Goal: Task Accomplishment & Management: Manage account settings

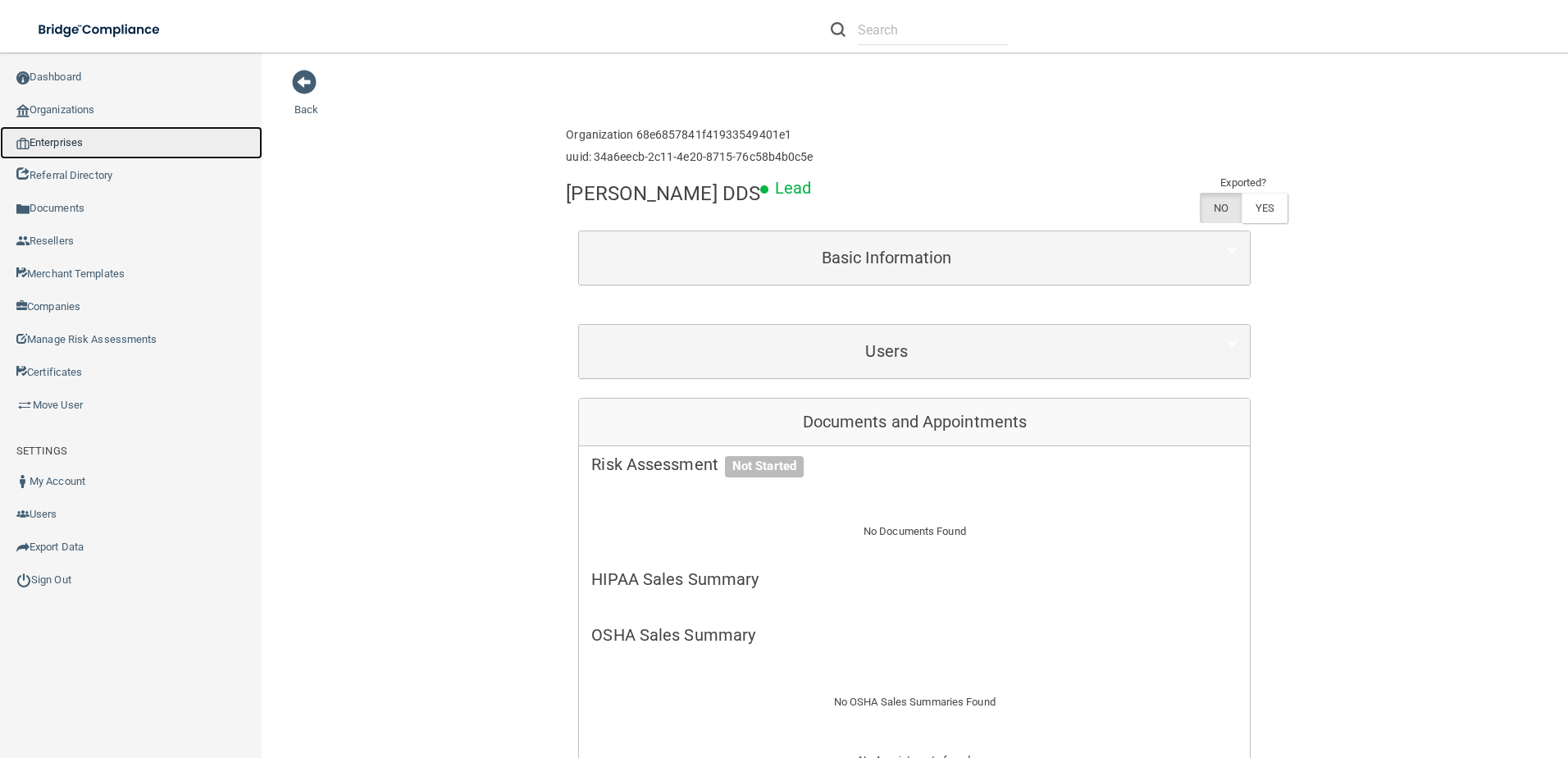
click at [128, 147] on link "Enterprises" at bounding box center [131, 142] width 263 height 33
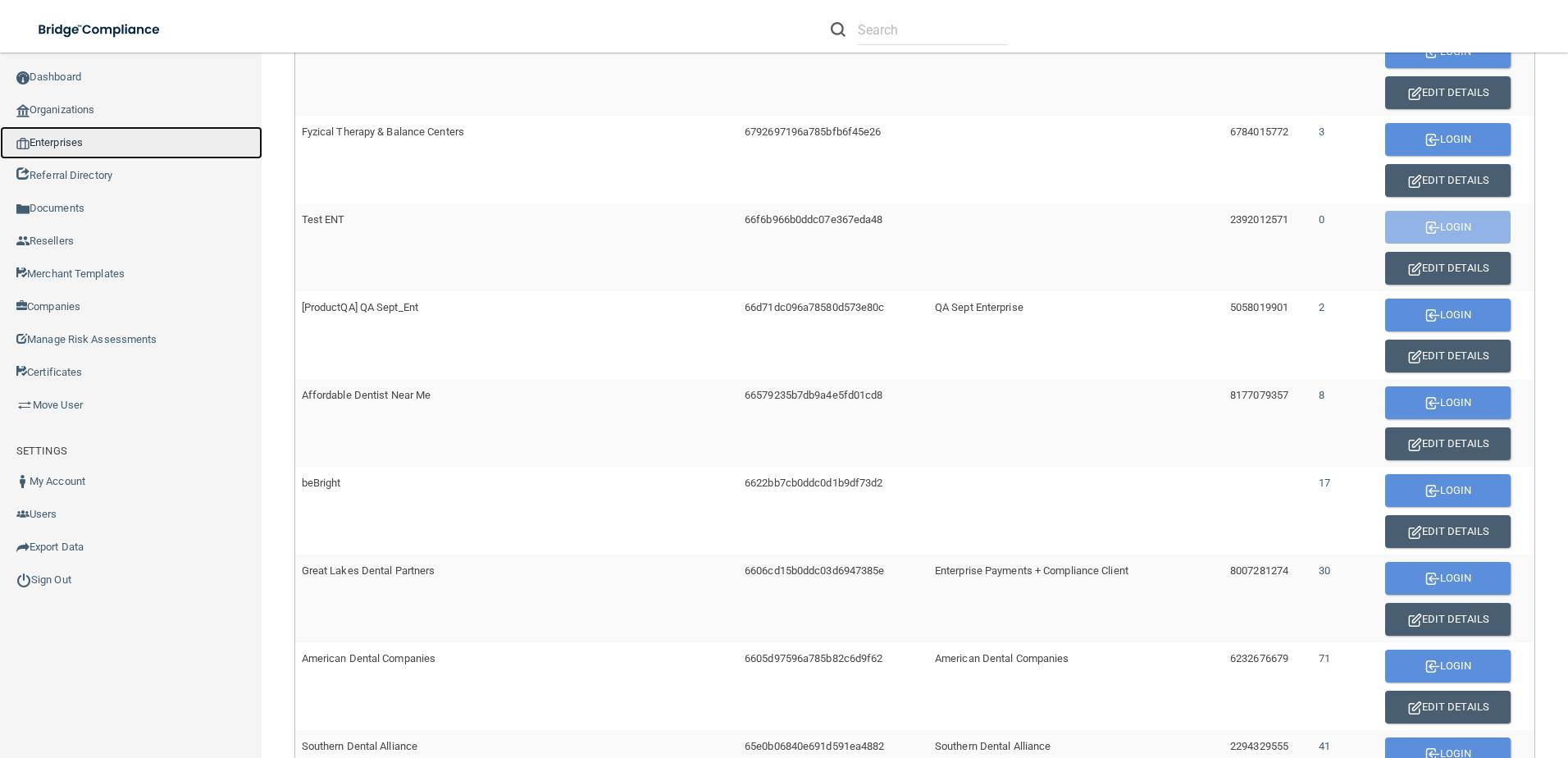
scroll to position [574, 0]
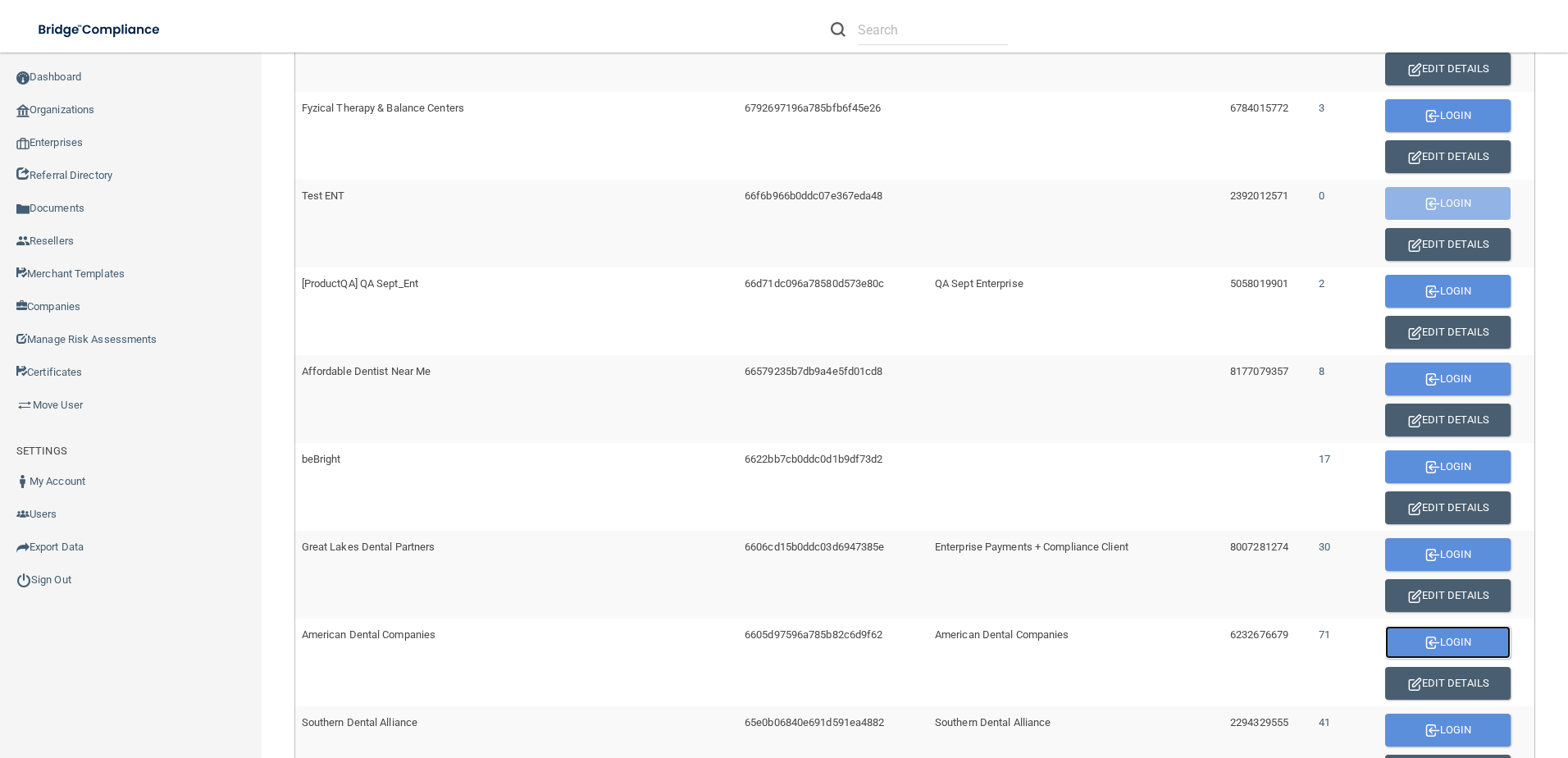
click at [1425, 646] on img "button" at bounding box center [1432, 643] width 15 height 13
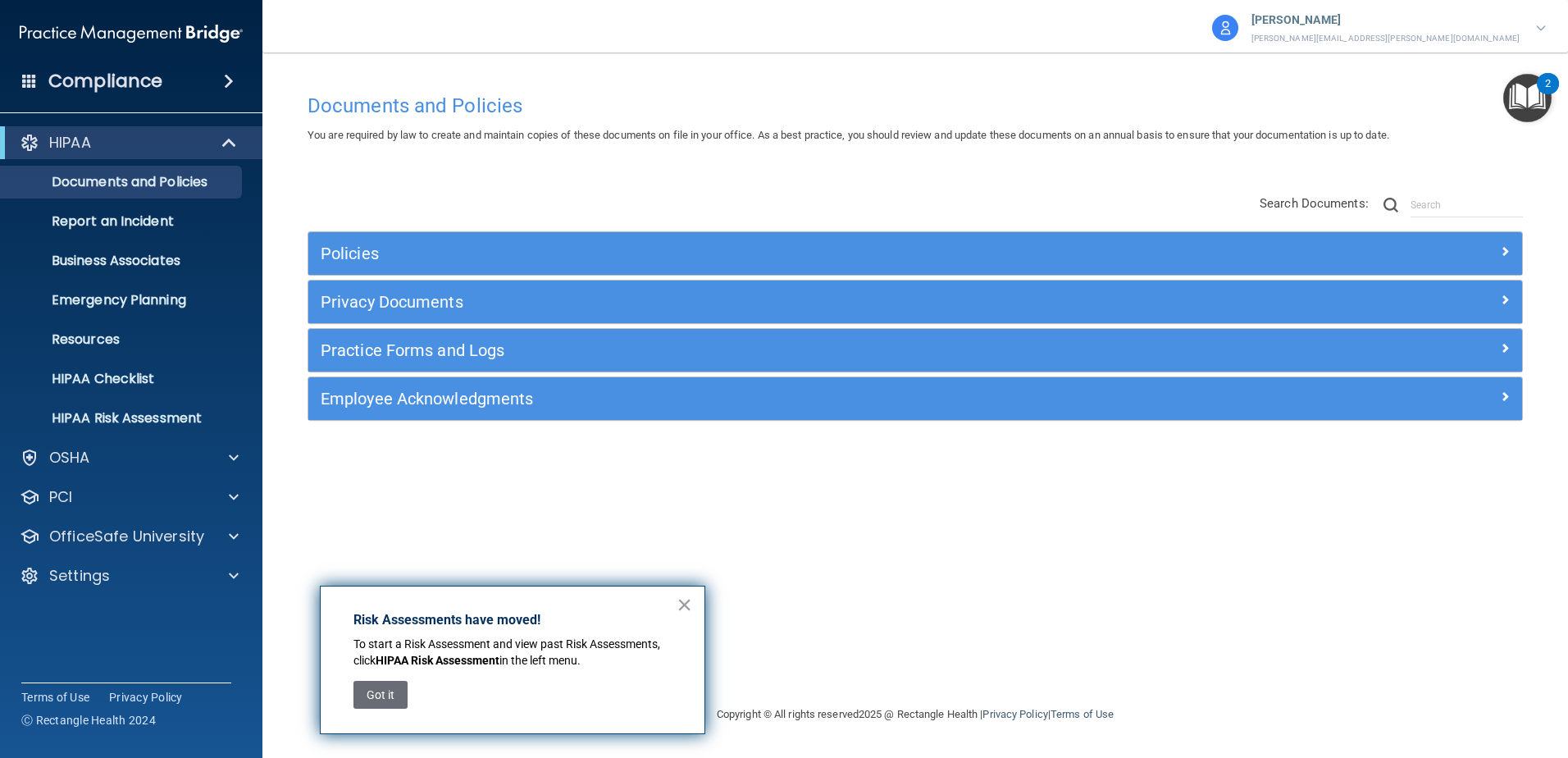
click at [72, 555] on div "HIPAA Documents and Policies Report an Incident Business Associates Emergency P…" at bounding box center [131, 363] width 263 height 486
click at [64, 589] on div "Settings" at bounding box center [131, 576] width 263 height 33
click at [202, 579] on div "Settings" at bounding box center [109, 576] width 203 height 20
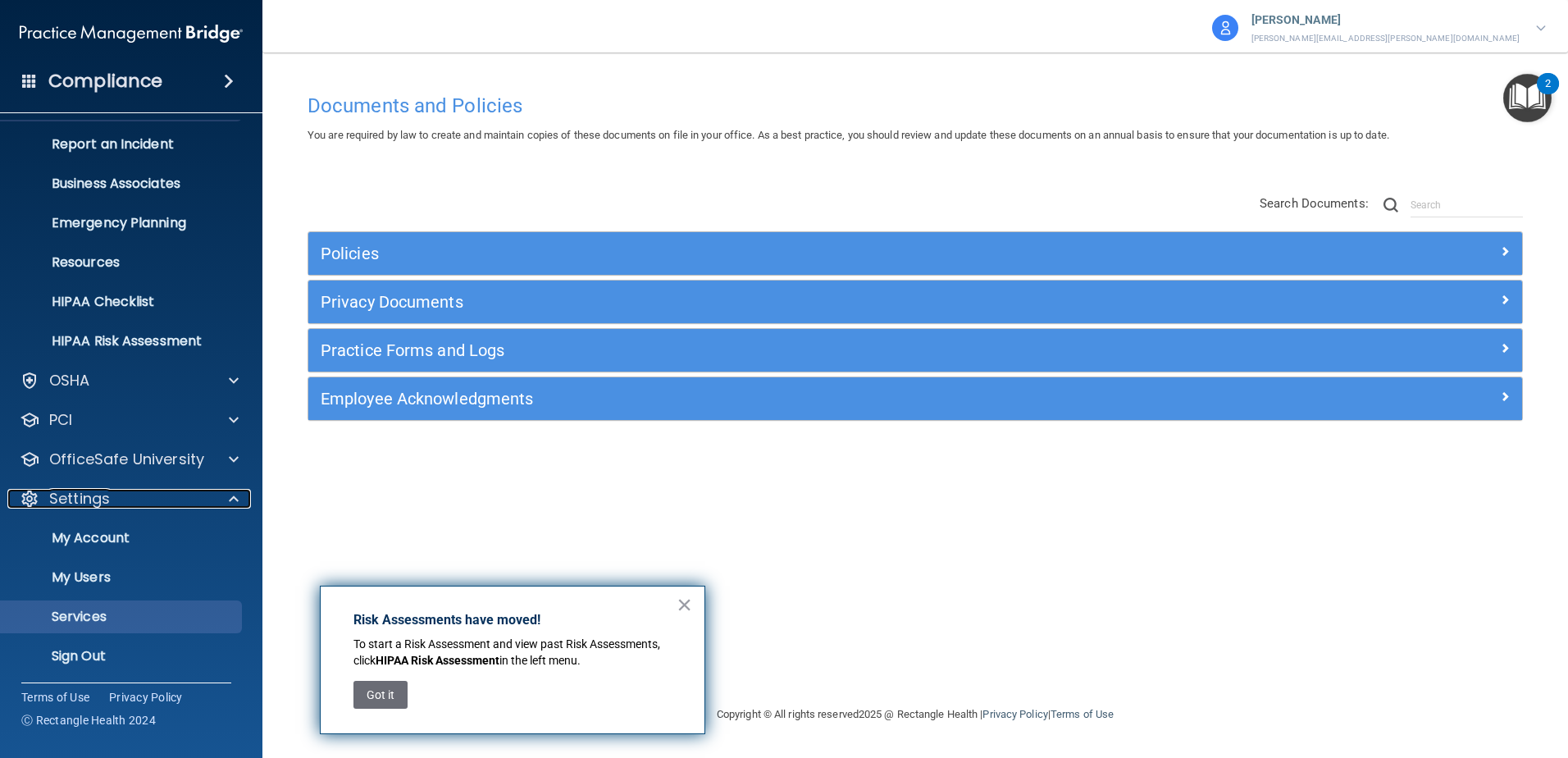
scroll to position [80, 0]
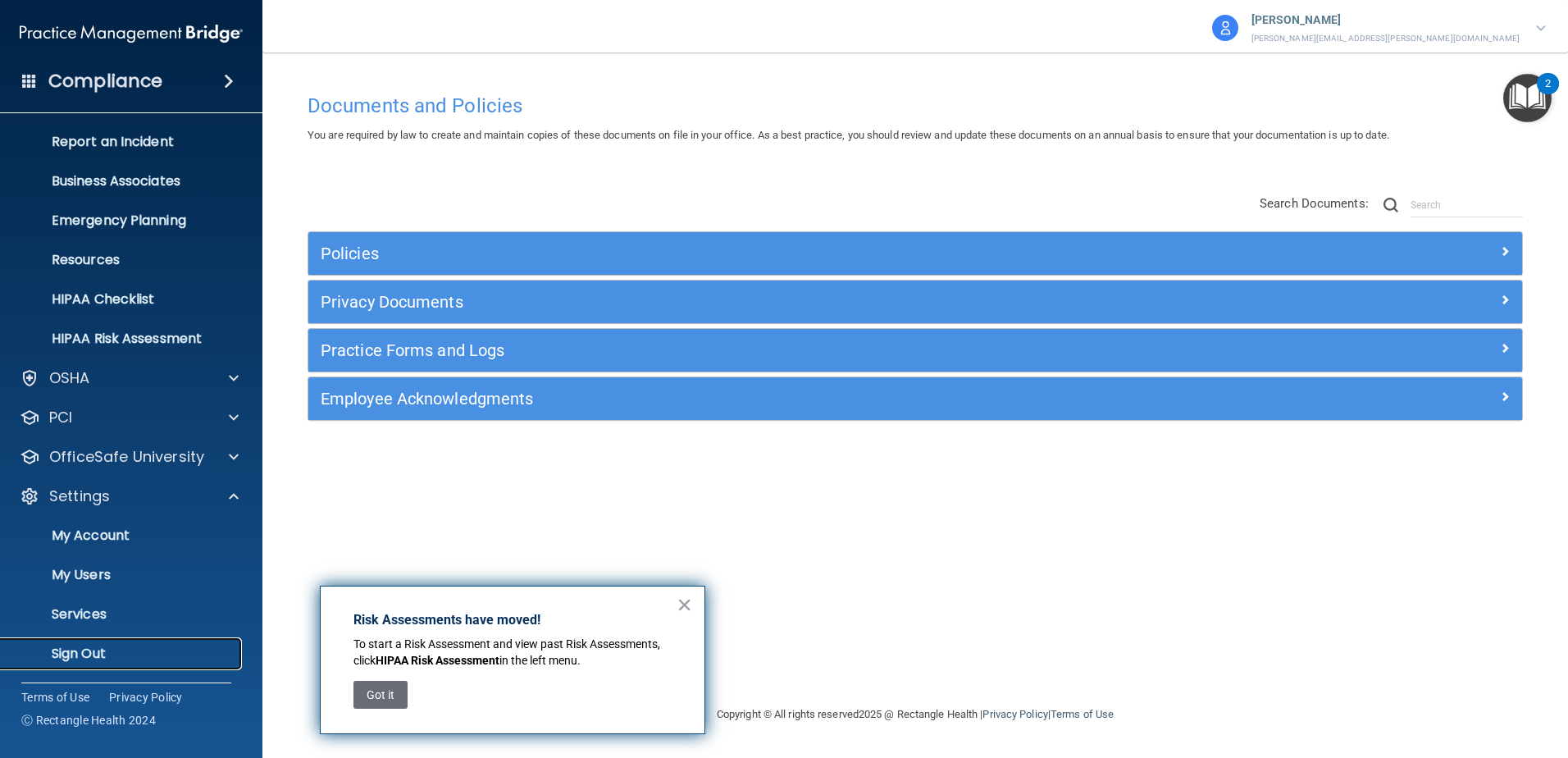
click at [98, 663] on link "Sign Out" at bounding box center [112, 654] width 258 height 33
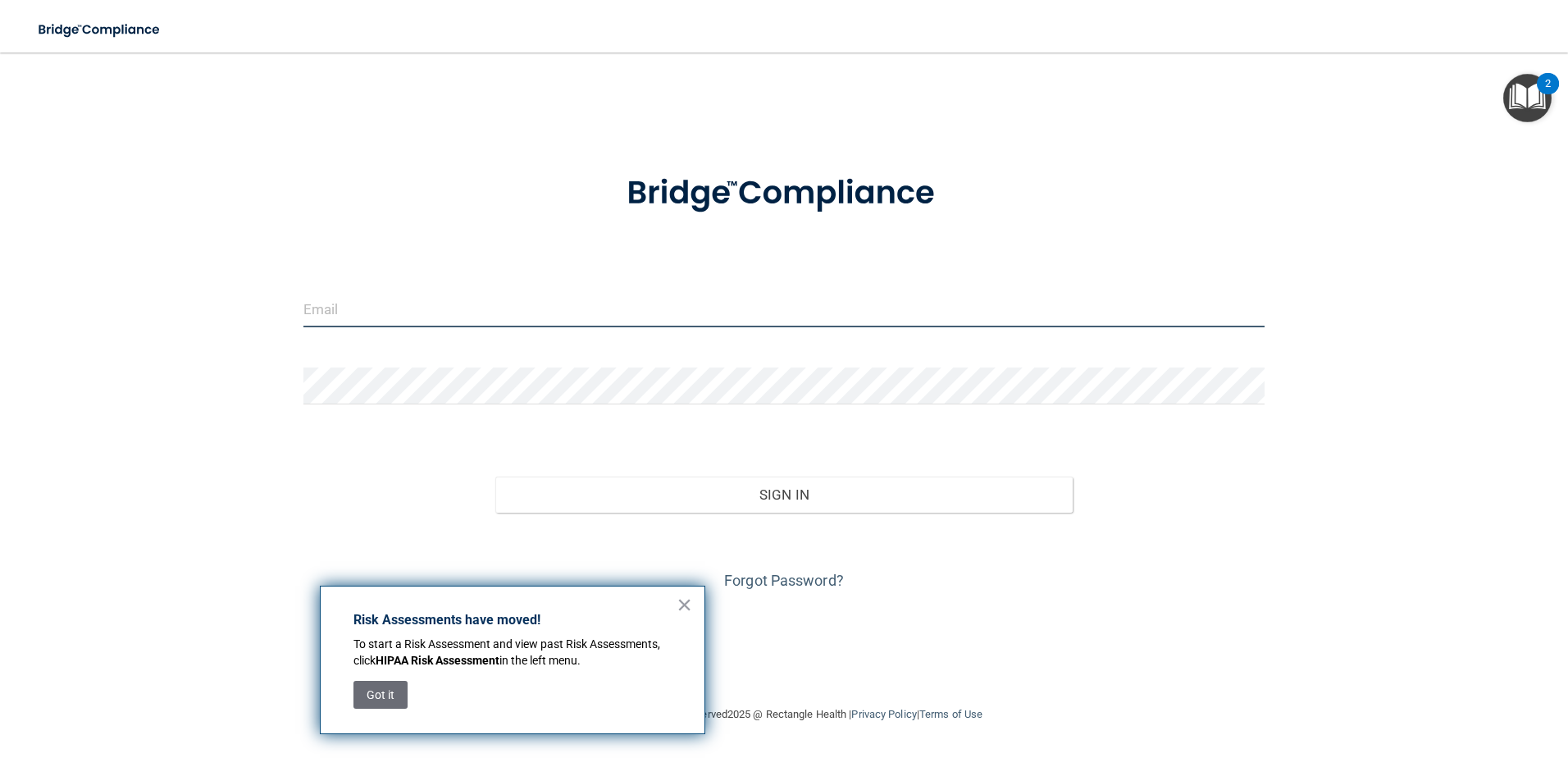
type input "[EMAIL_ADDRESS][DOMAIN_NAME]"
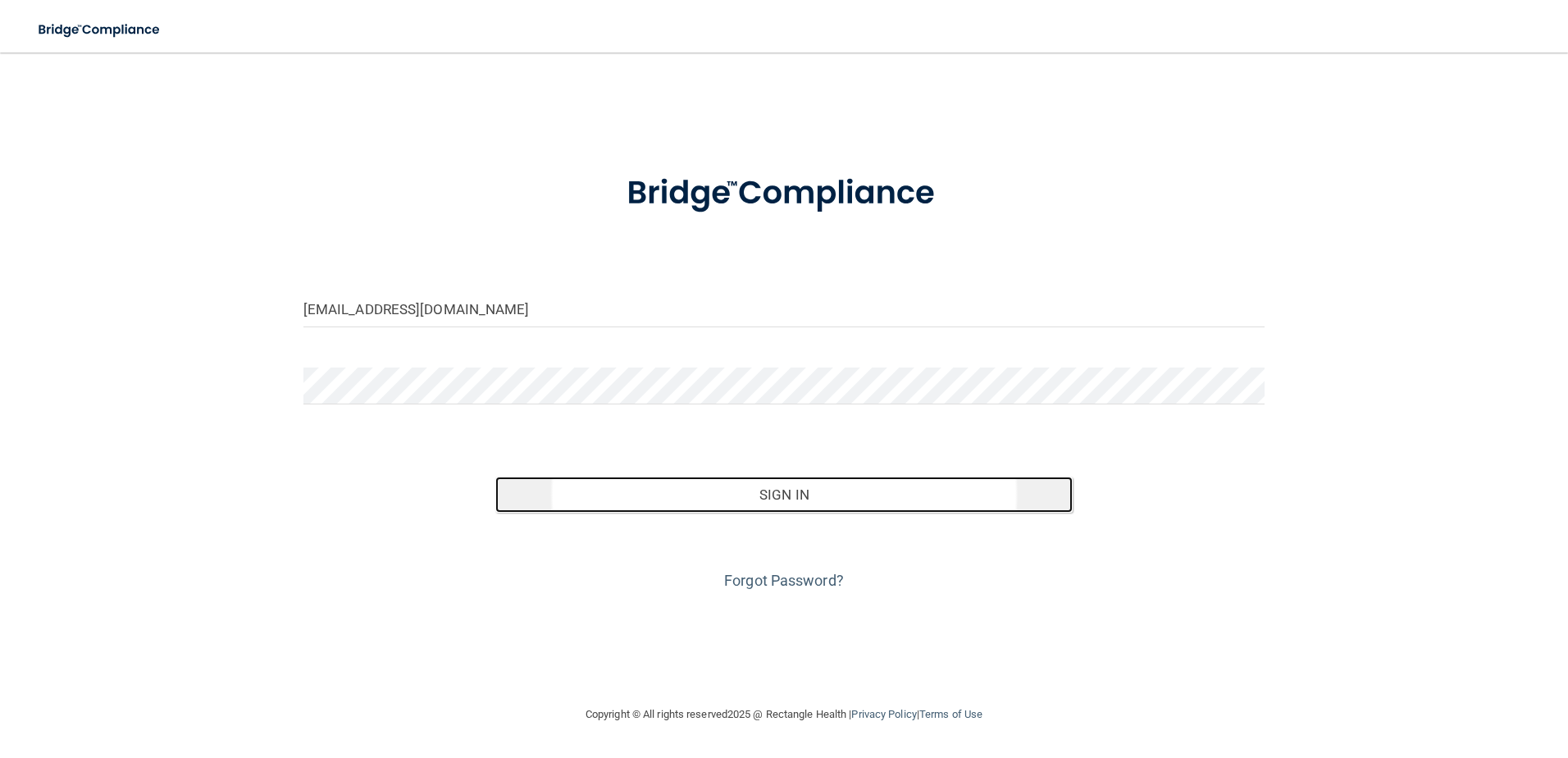
click at [702, 500] on button "Sign In" at bounding box center [783, 495] width 577 height 36
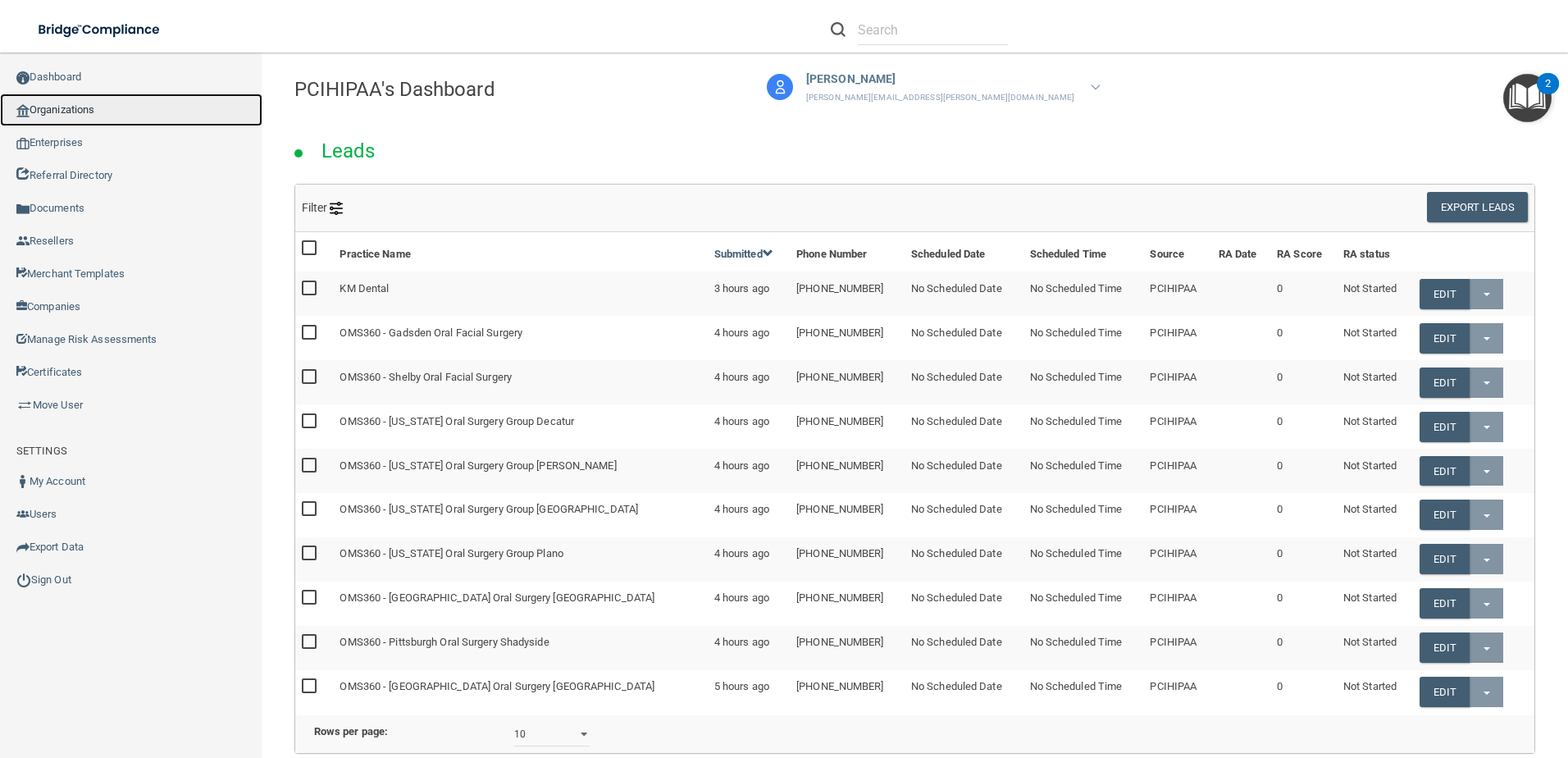
click at [92, 119] on link "Organizations" at bounding box center [131, 110] width 263 height 33
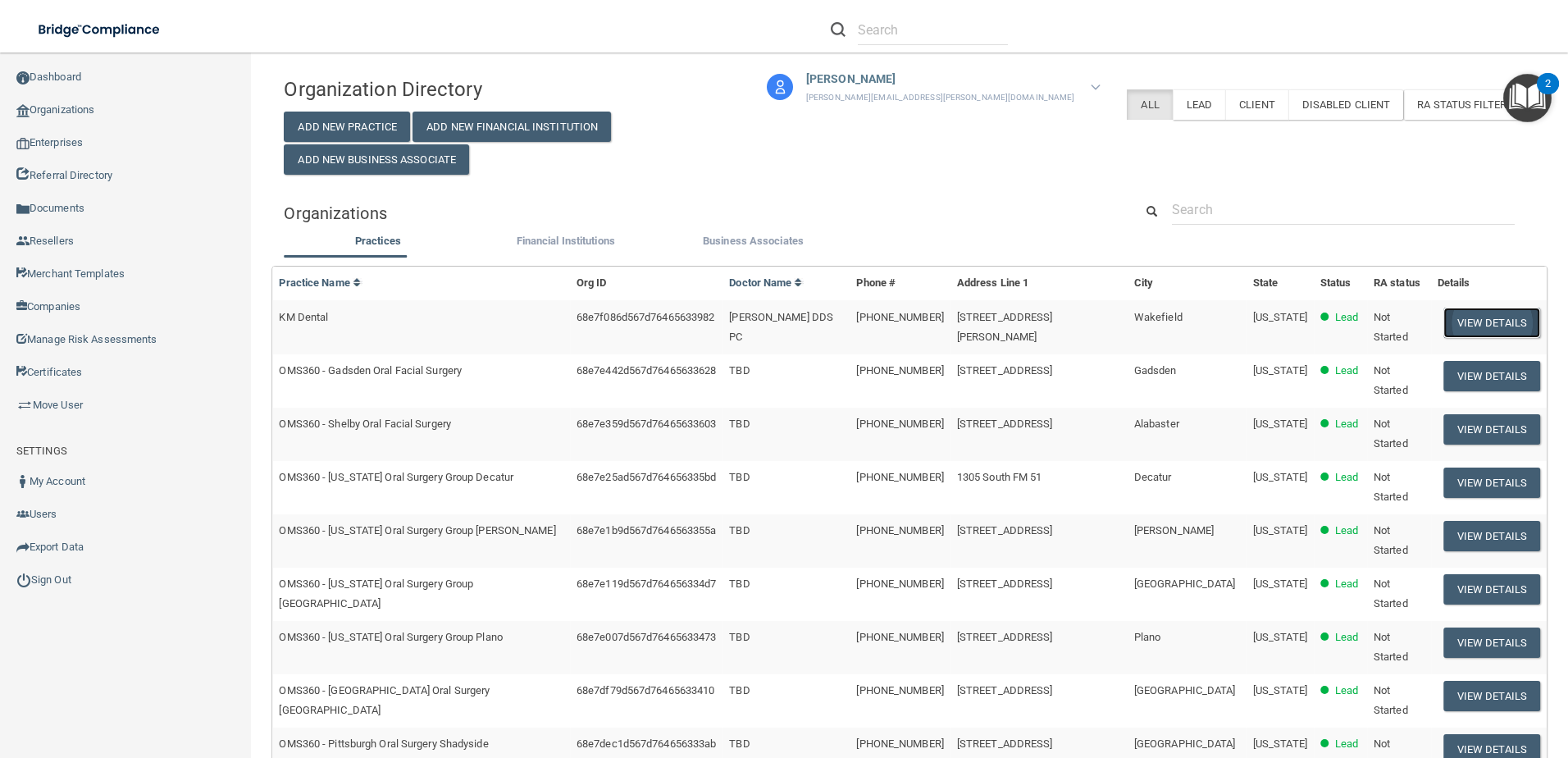
click at [1475, 326] on button "View Details" at bounding box center [1491, 322] width 97 height 30
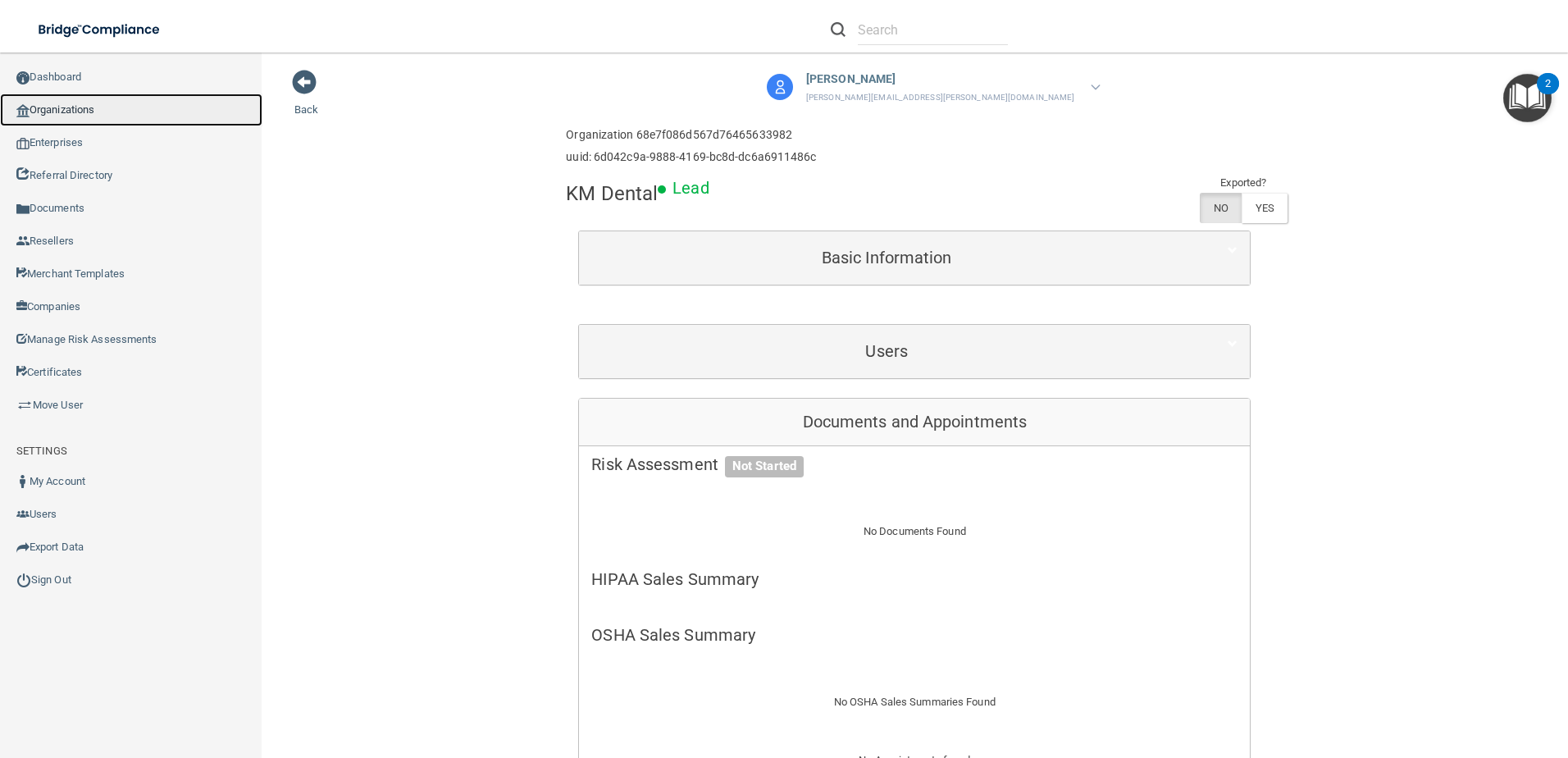
click at [108, 103] on link "Organizations" at bounding box center [131, 110] width 263 height 33
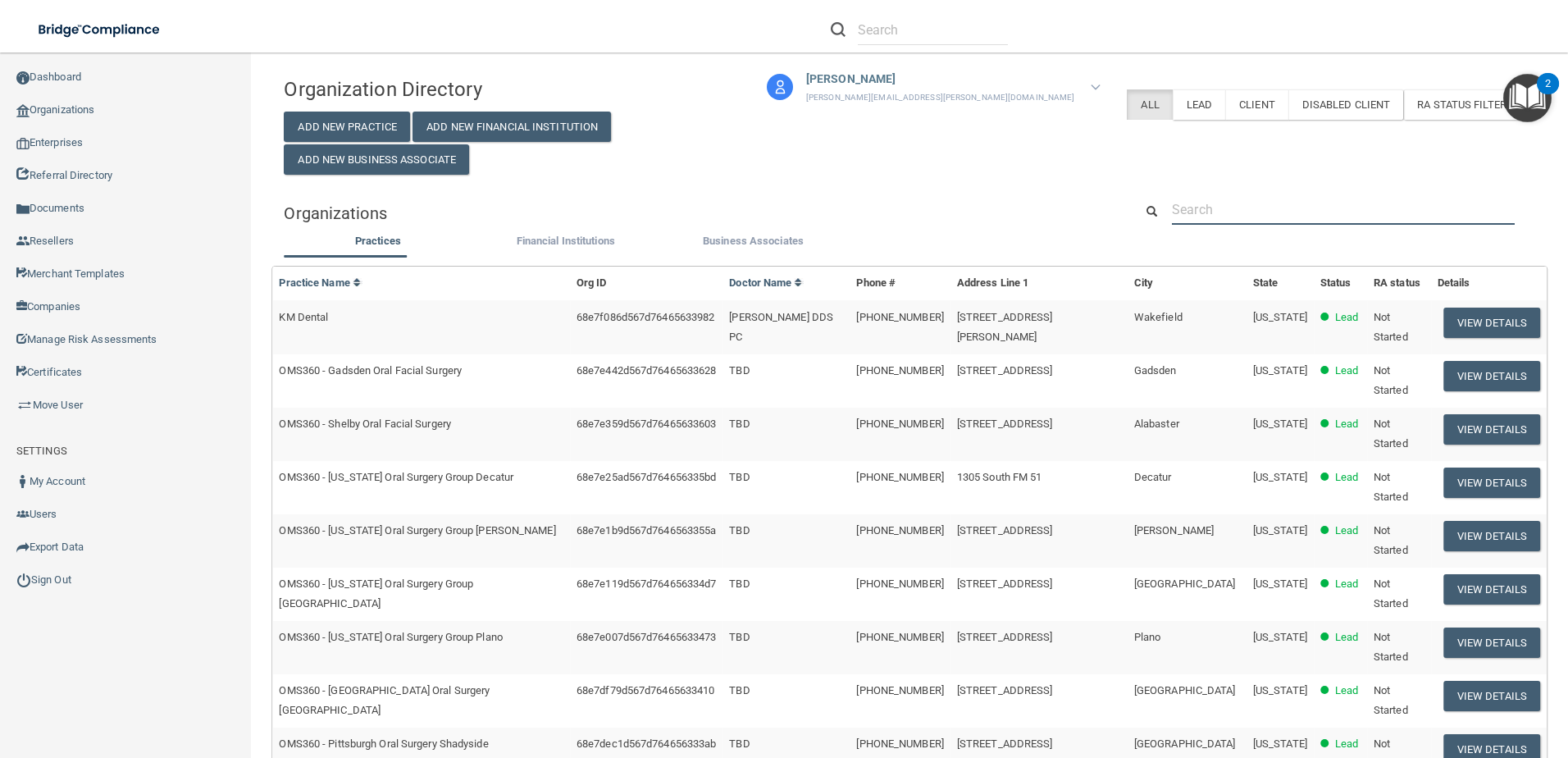
click at [1308, 213] on input "text" at bounding box center [1343, 209] width 343 height 30
paste input "Town Square Dental Care, Med"
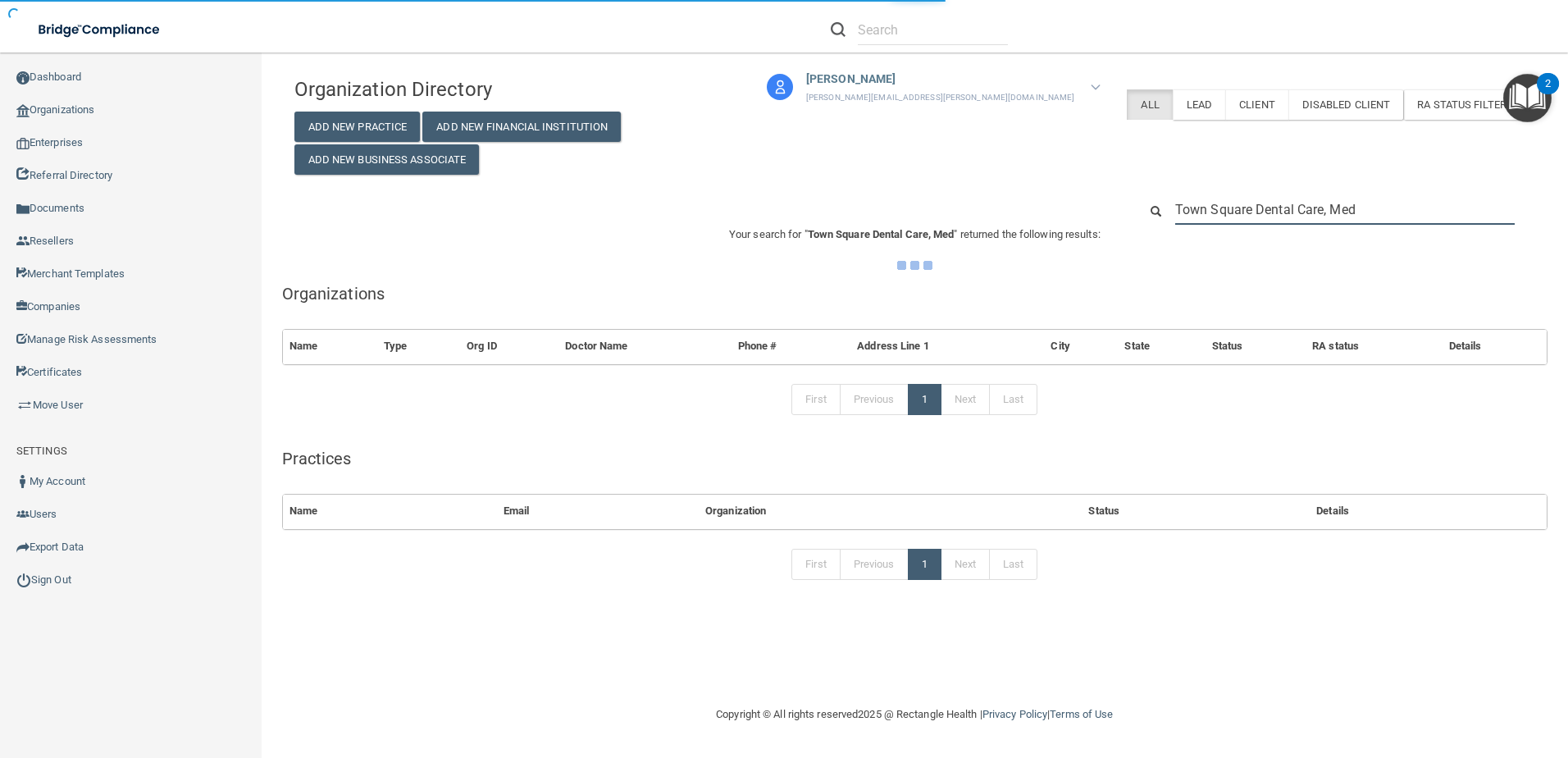
type input "Town Square Dental Care, Med"
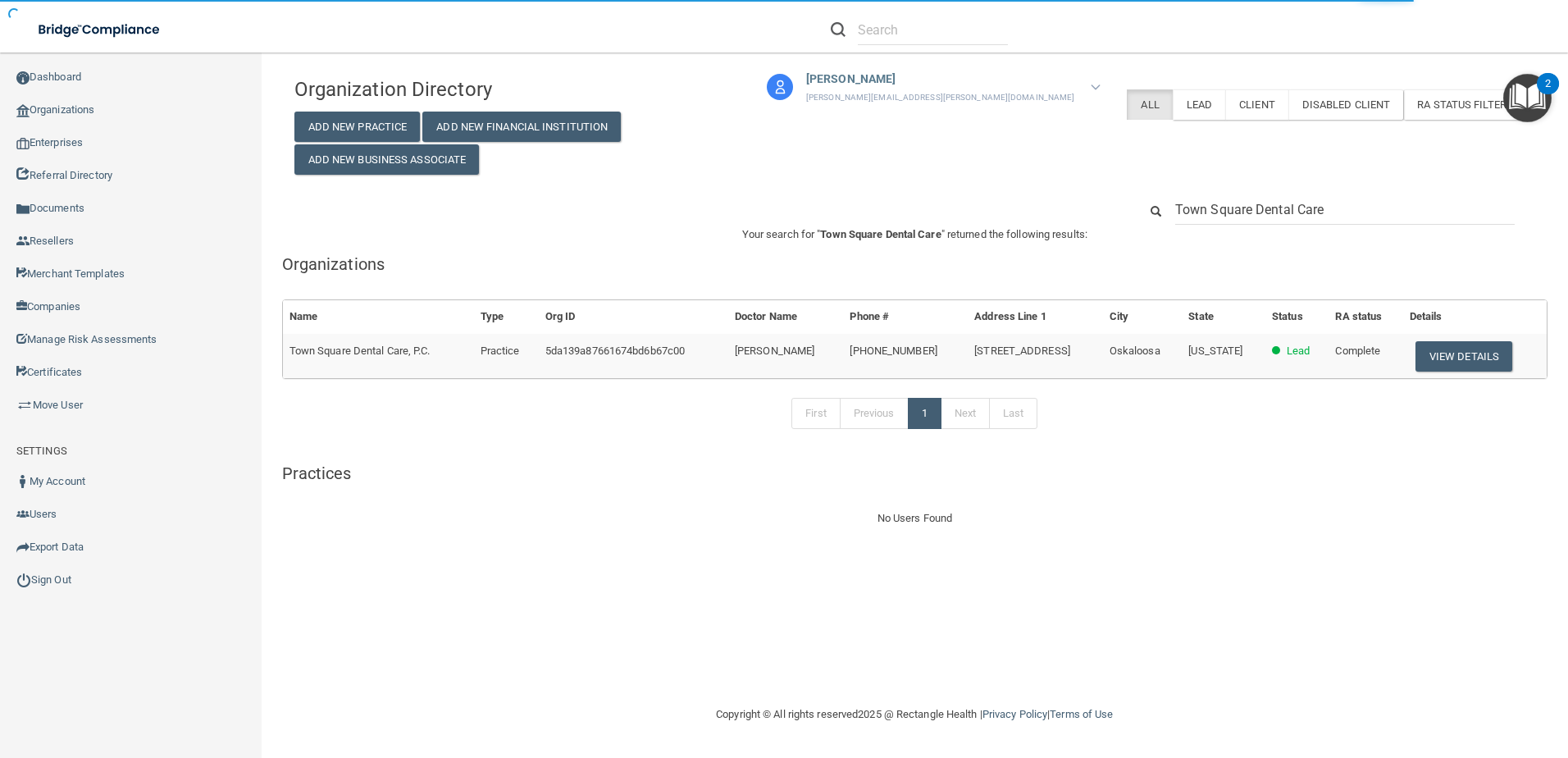
type input "Town Square Dental Care"
click at [1424, 345] on button "View Details" at bounding box center [1463, 355] width 97 height 30
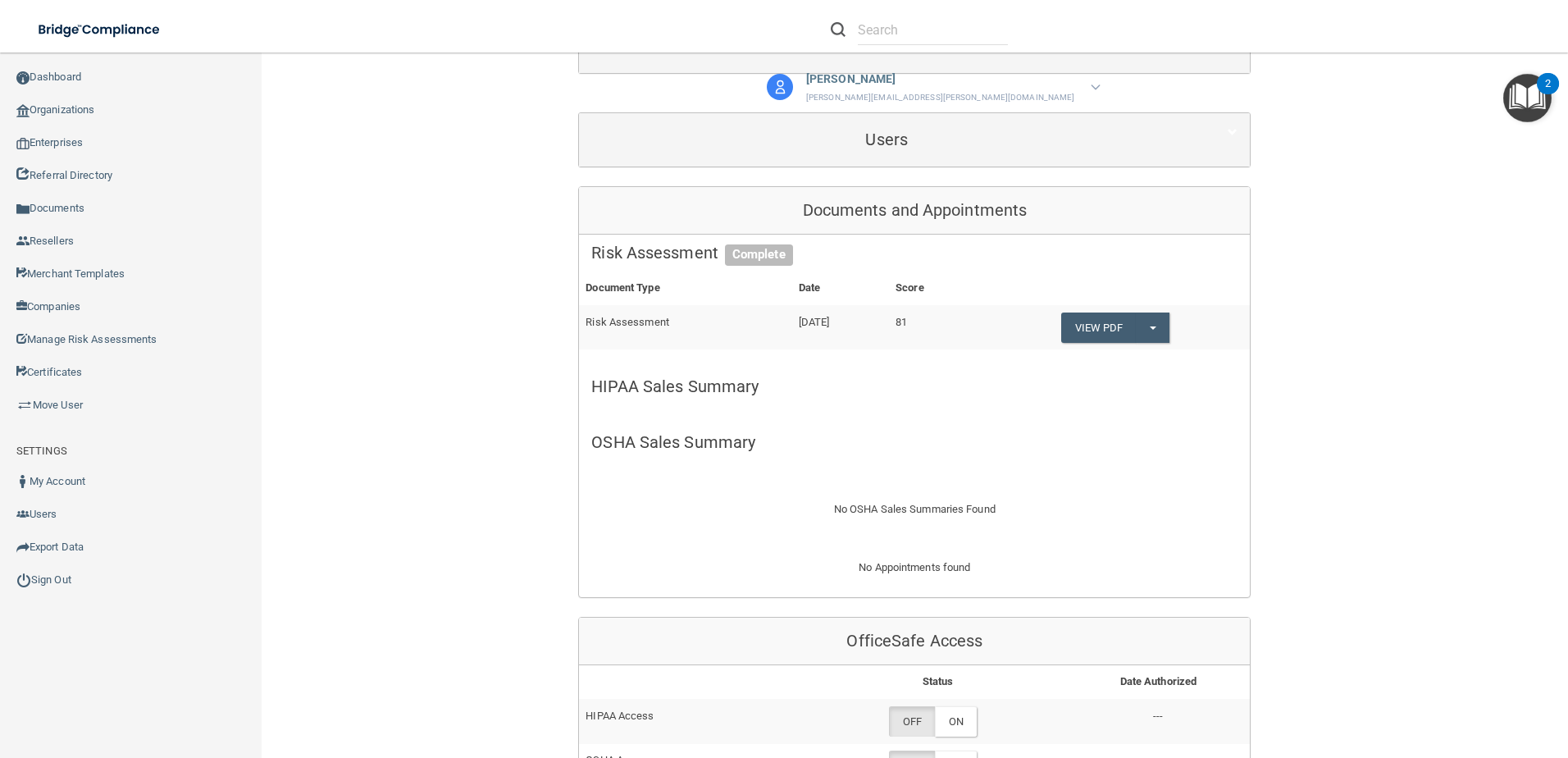
scroll to position [410, 0]
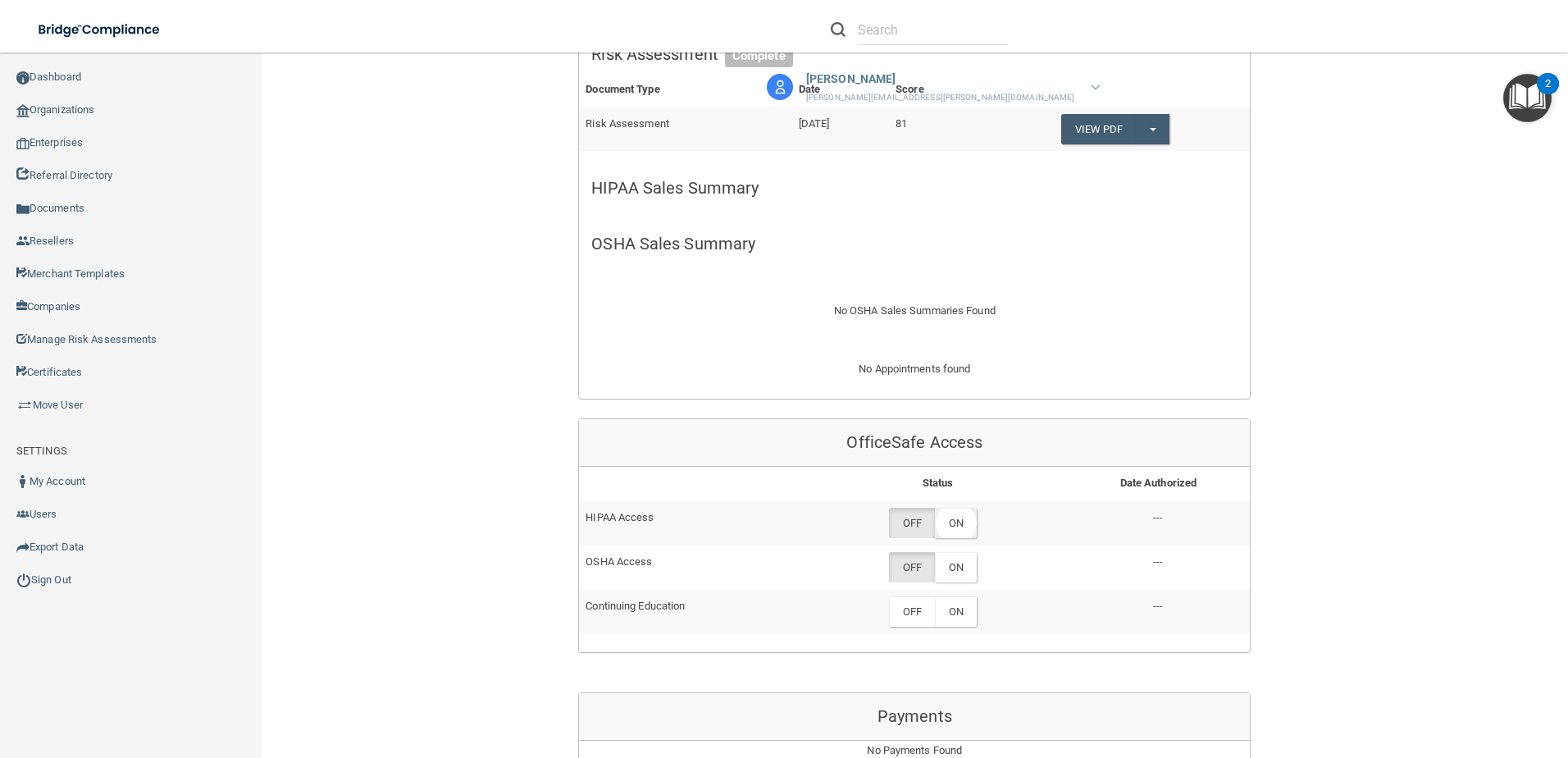
click at [945, 518] on label "ON" at bounding box center [955, 522] width 42 height 30
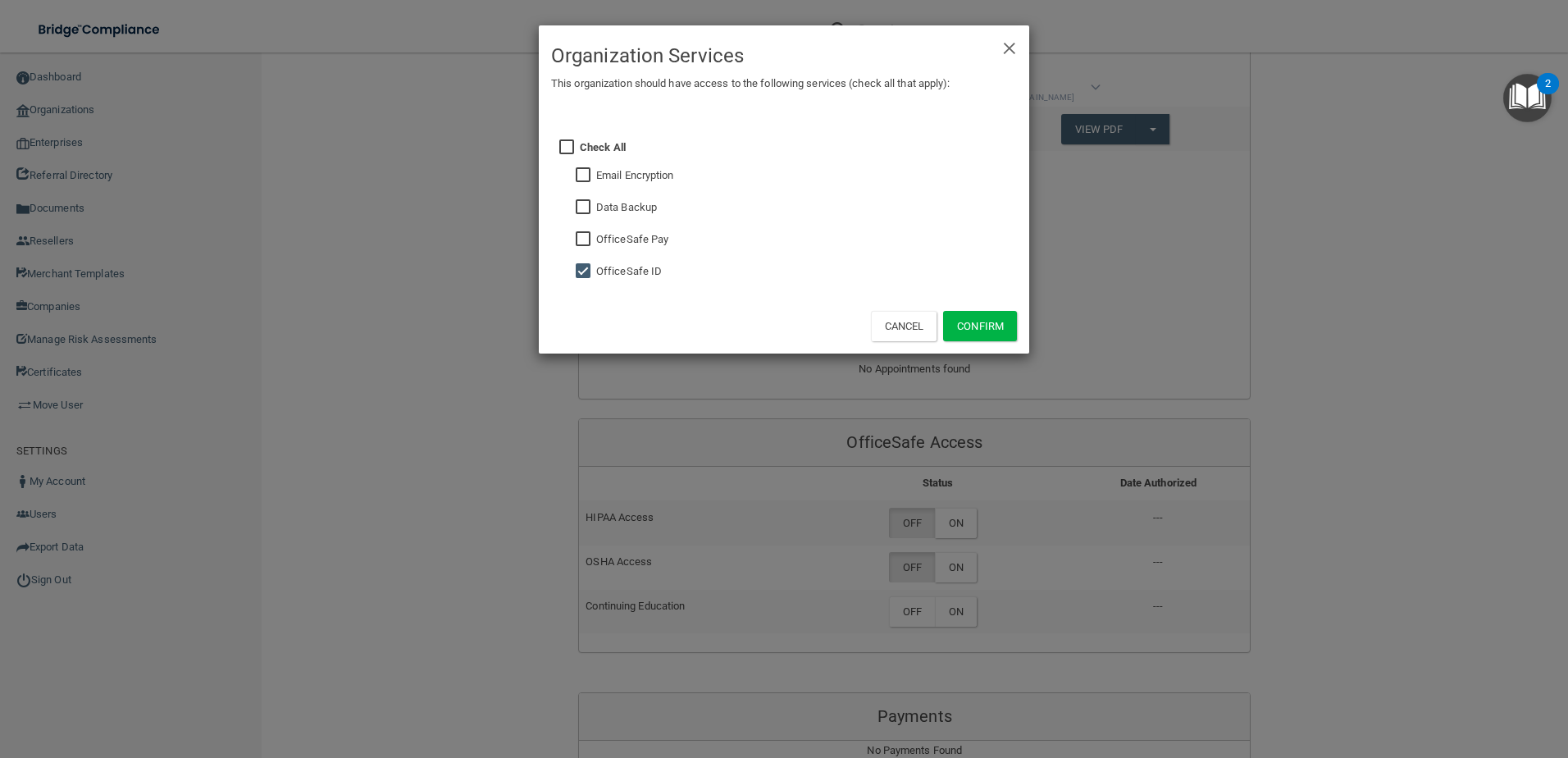
click at [577, 177] on input "checkbox" at bounding box center [585, 175] width 19 height 13
checkbox input "true"
click at [968, 316] on button "Confirm" at bounding box center [979, 326] width 73 height 30
click at [948, 547] on div "× Close Organization Services This organization should have access to the follo…" at bounding box center [784, 379] width 1568 height 758
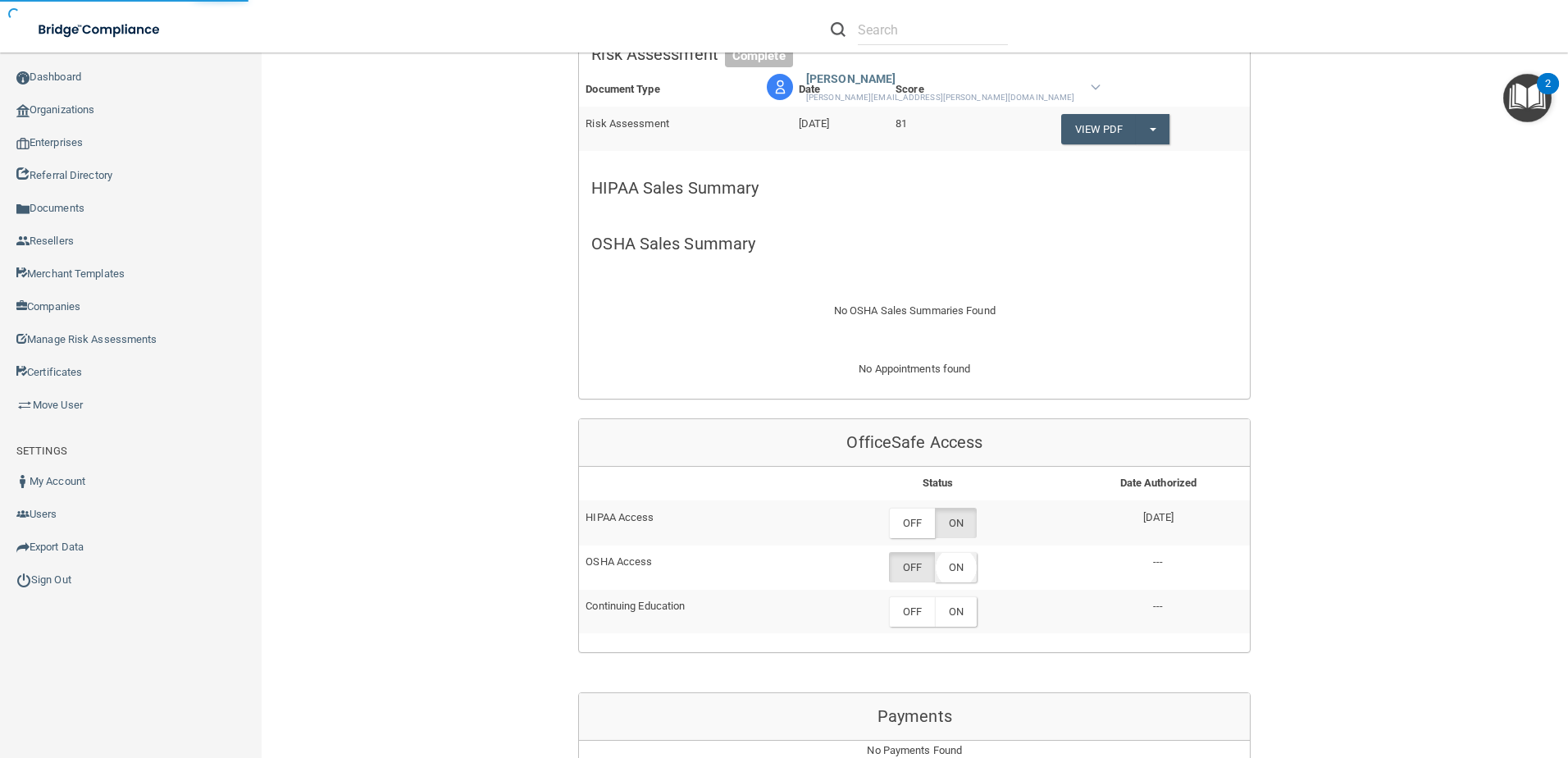
click at [963, 568] on label "ON" at bounding box center [955, 567] width 42 height 30
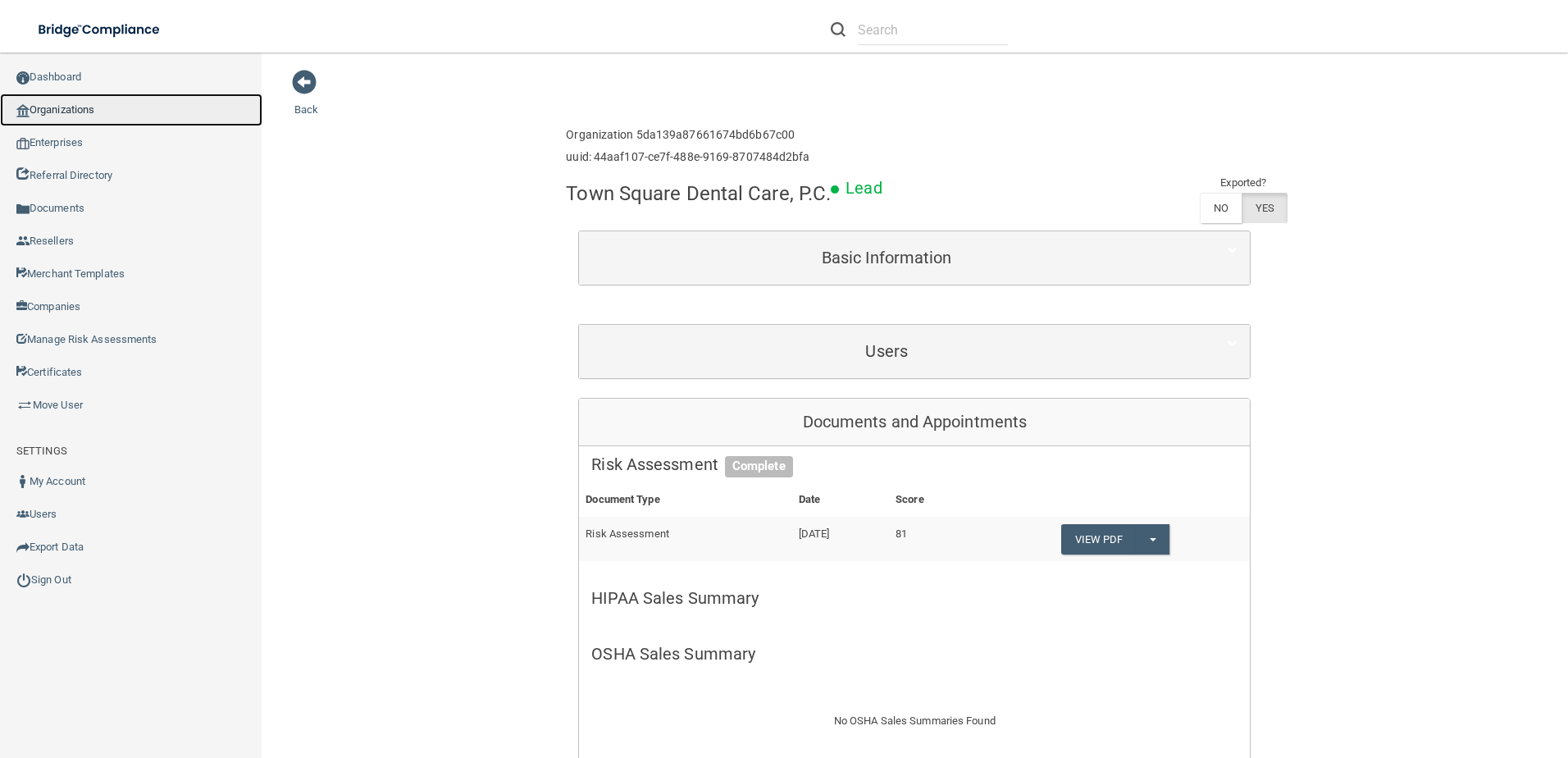
click at [56, 117] on link "Organizations" at bounding box center [131, 110] width 263 height 33
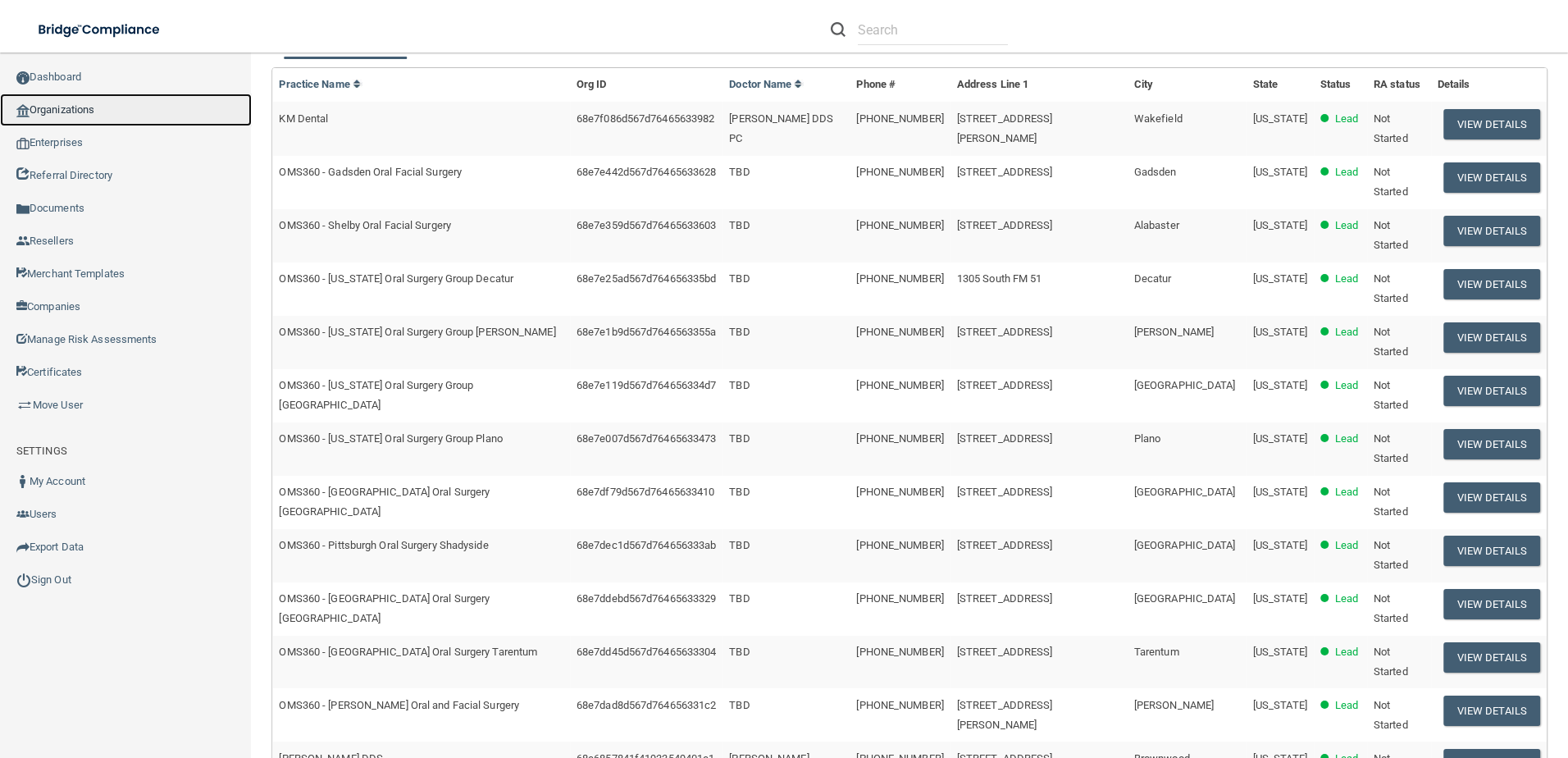
scroll to position [164, 0]
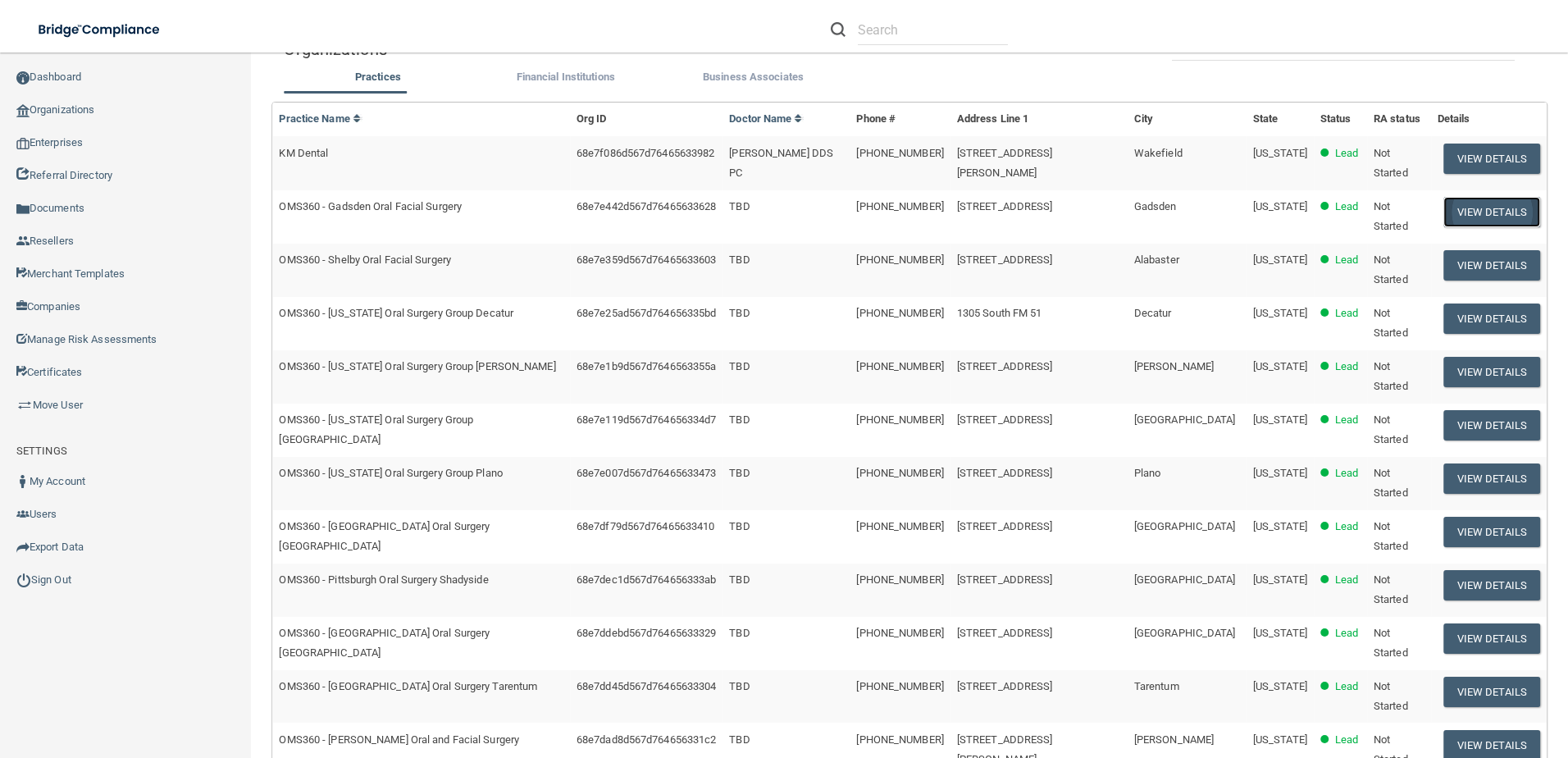
click at [1443, 205] on button "View Details" at bounding box center [1491, 211] width 97 height 30
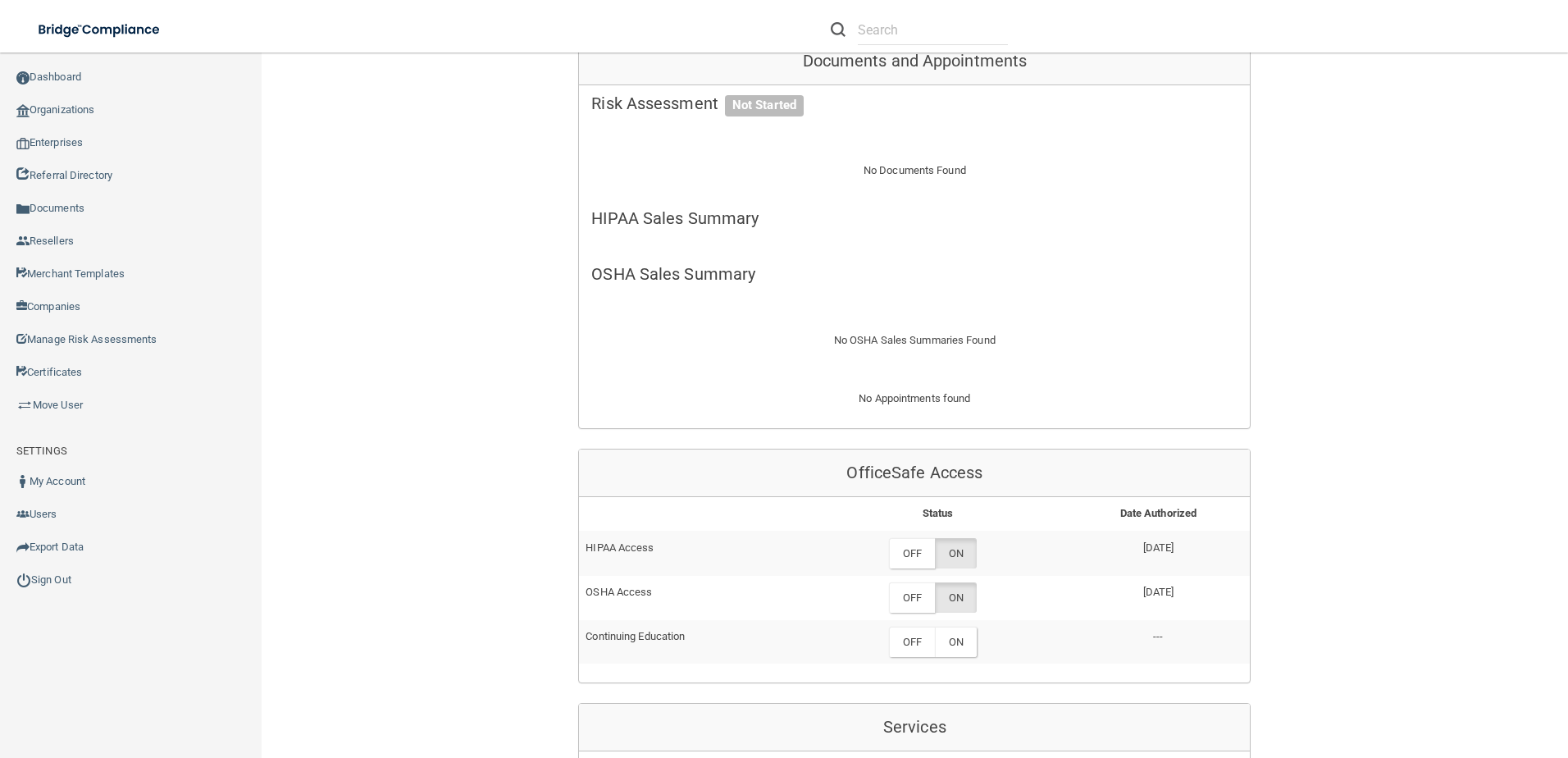
scroll to position [574, 0]
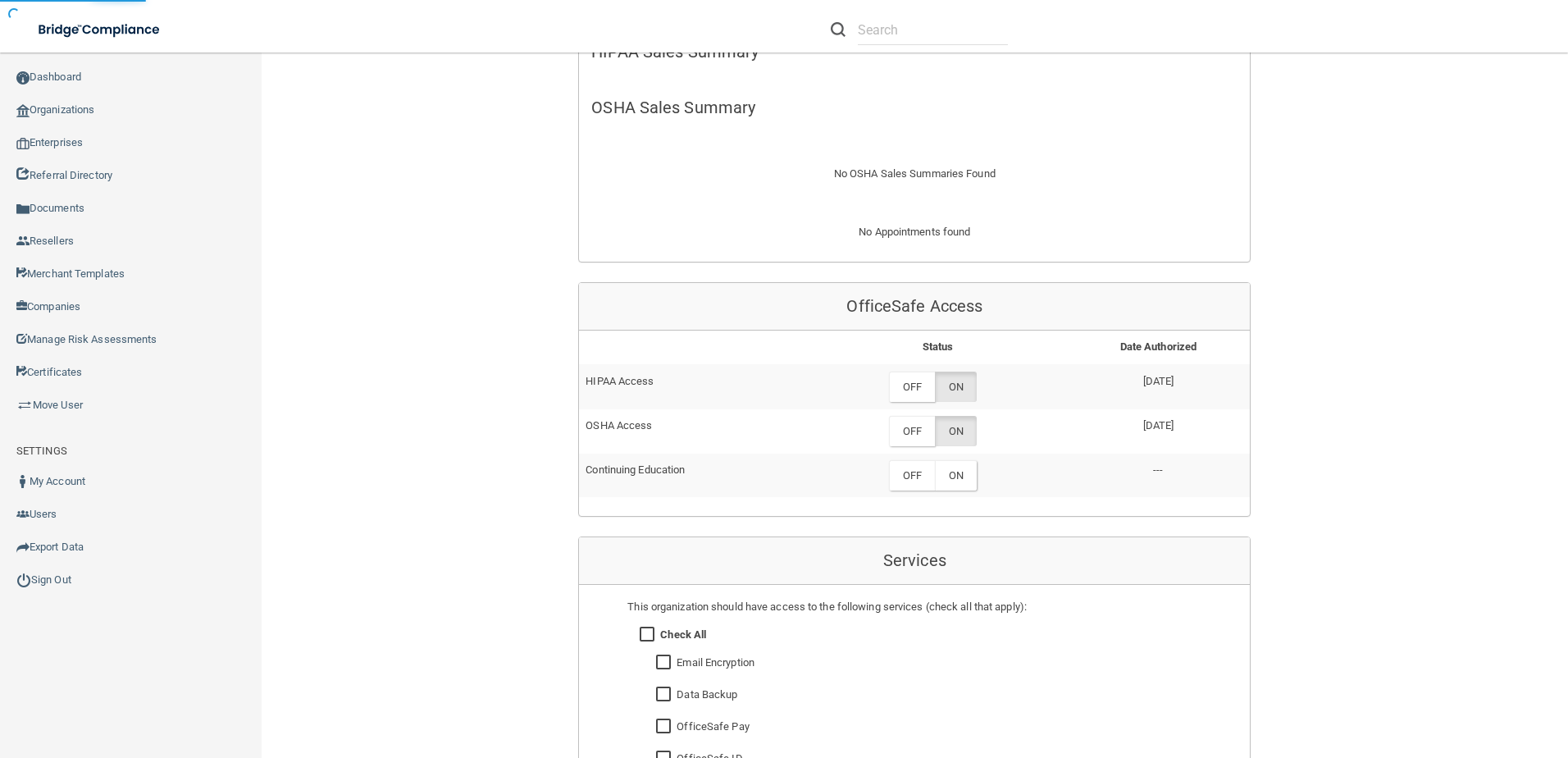
scroll to position [323, 0]
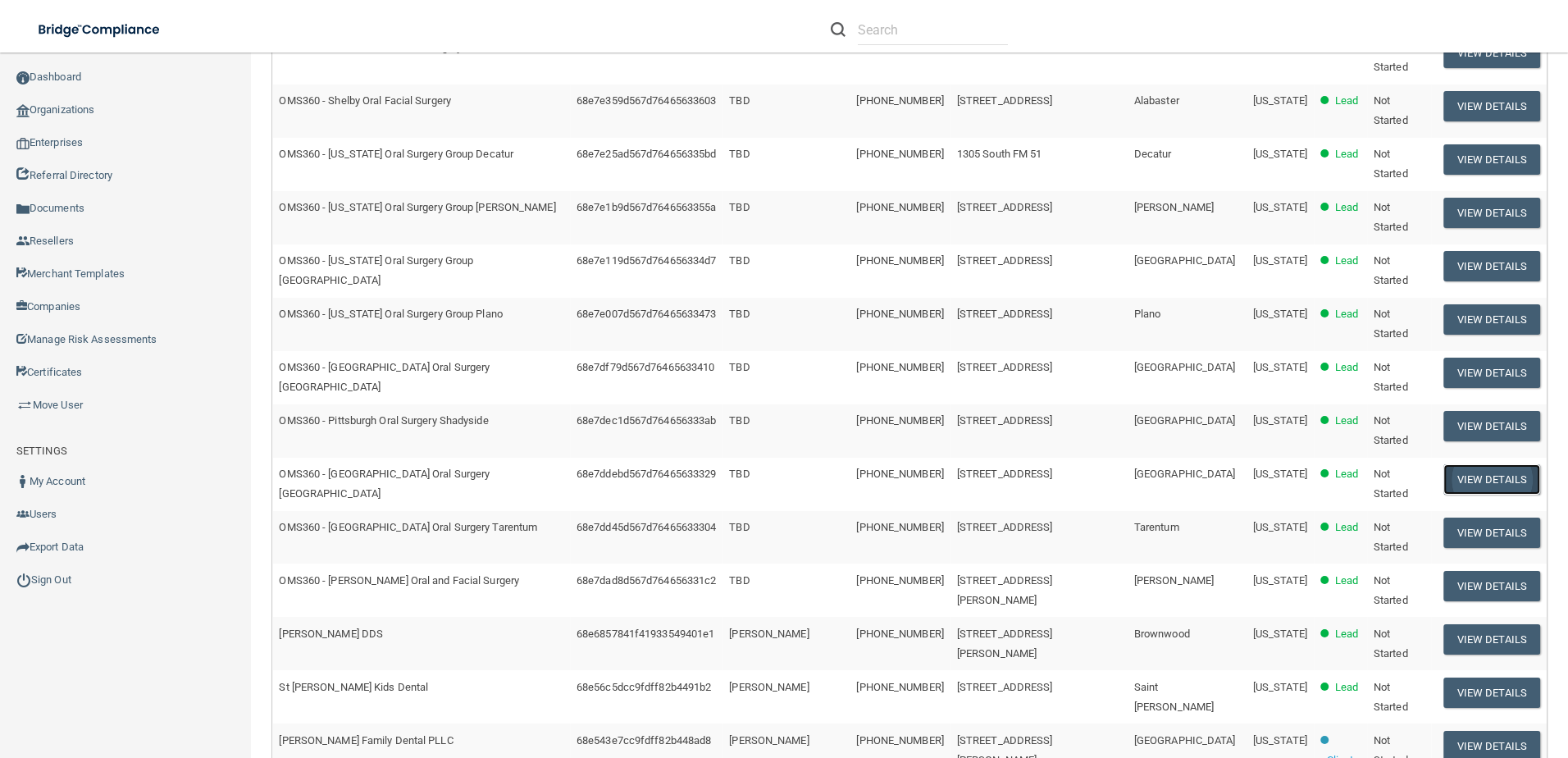
click at [1479, 464] on button "View Details" at bounding box center [1491, 479] width 97 height 30
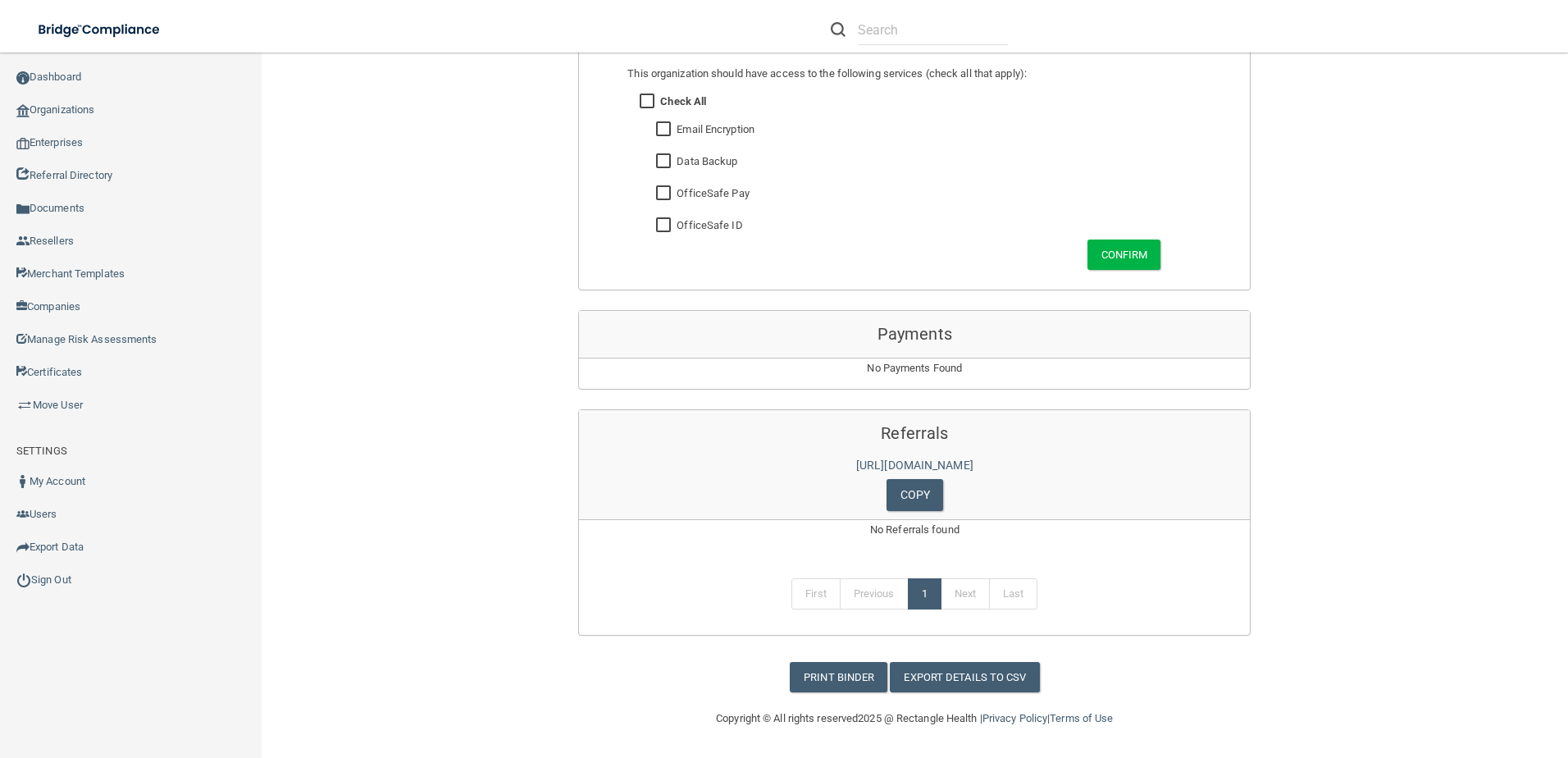
scroll to position [616, 0]
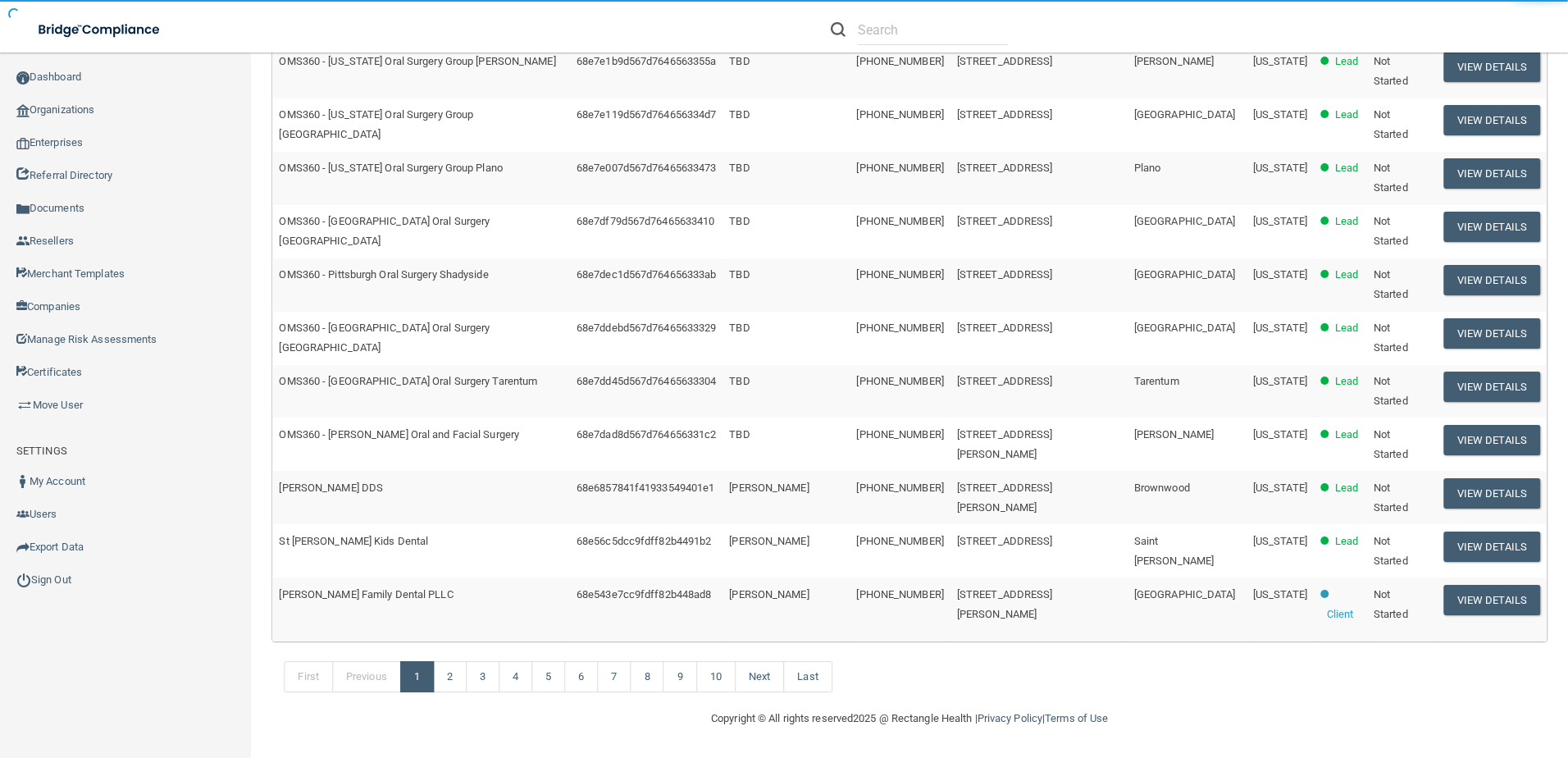
scroll to position [323, 0]
